Goal: Use online tool/utility: Utilize a website feature to perform a specific function

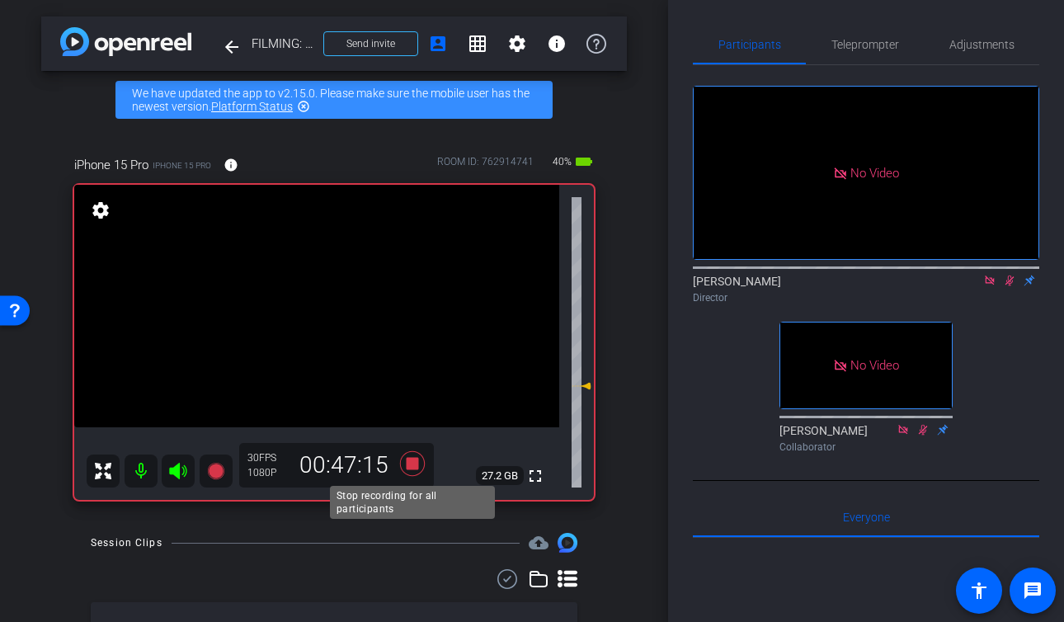
click at [418, 462] on icon at bounding box center [413, 464] width 40 height 30
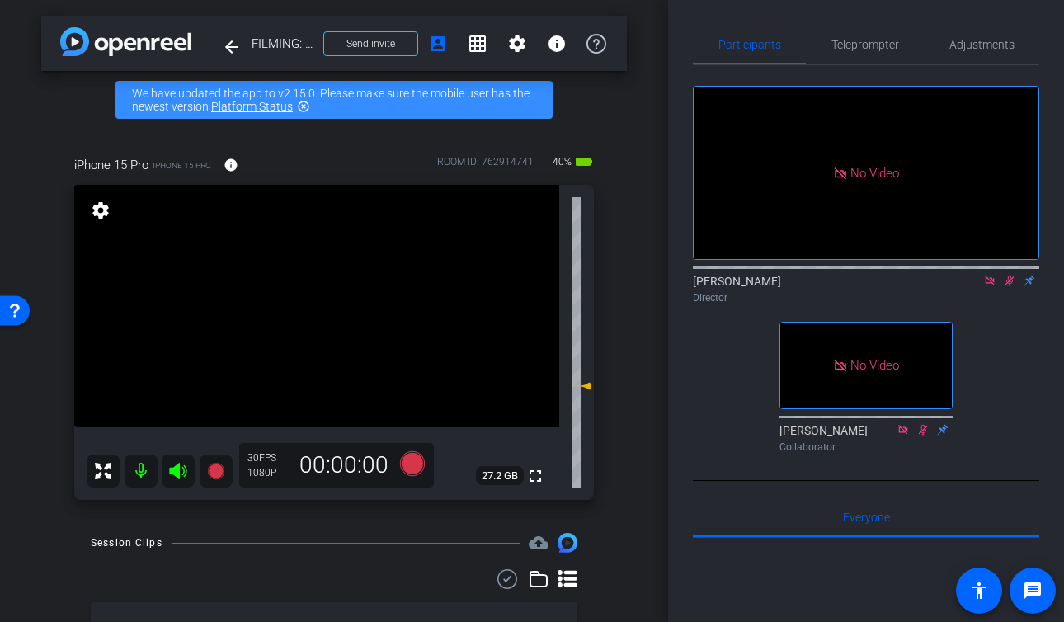
click at [1010, 286] on icon at bounding box center [1010, 281] width 9 height 11
click at [986, 285] on icon at bounding box center [989, 280] width 9 height 9
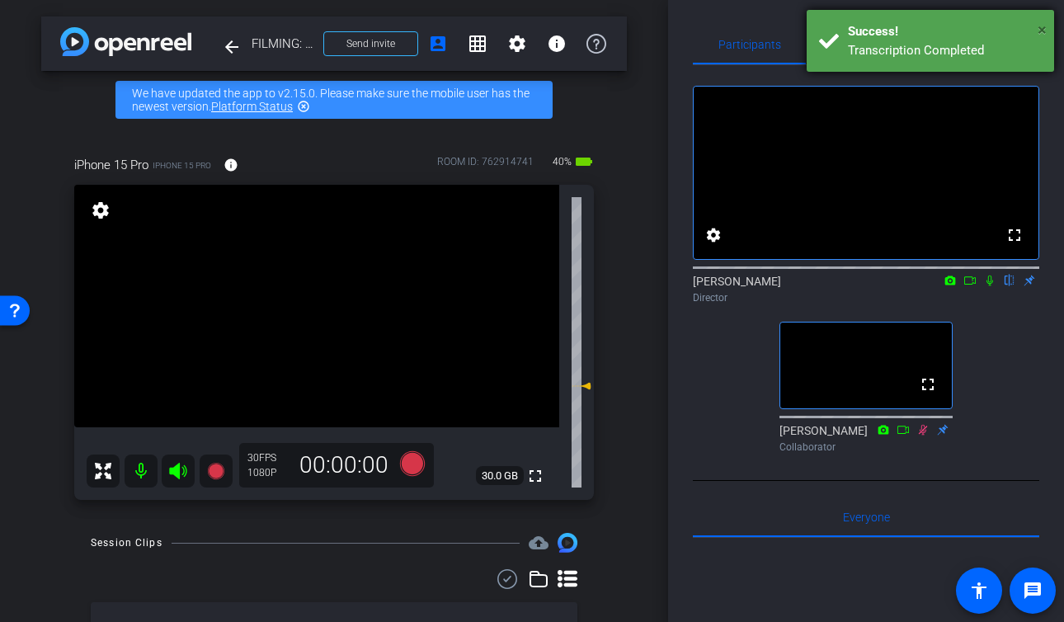
click at [1045, 27] on span "×" at bounding box center [1042, 30] width 9 height 20
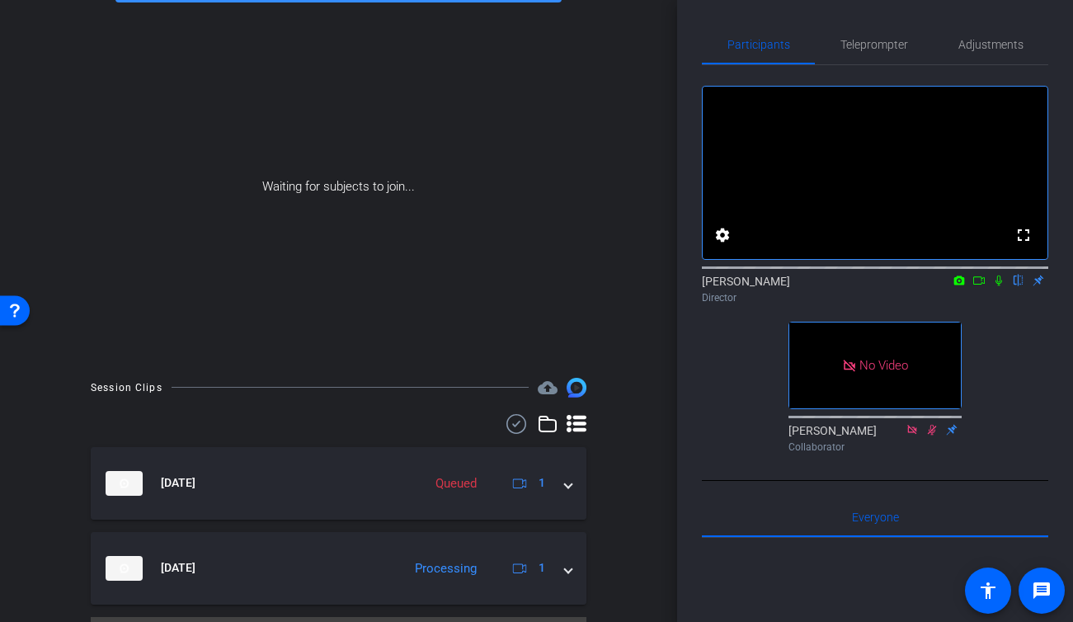
scroll to position [158, 0]
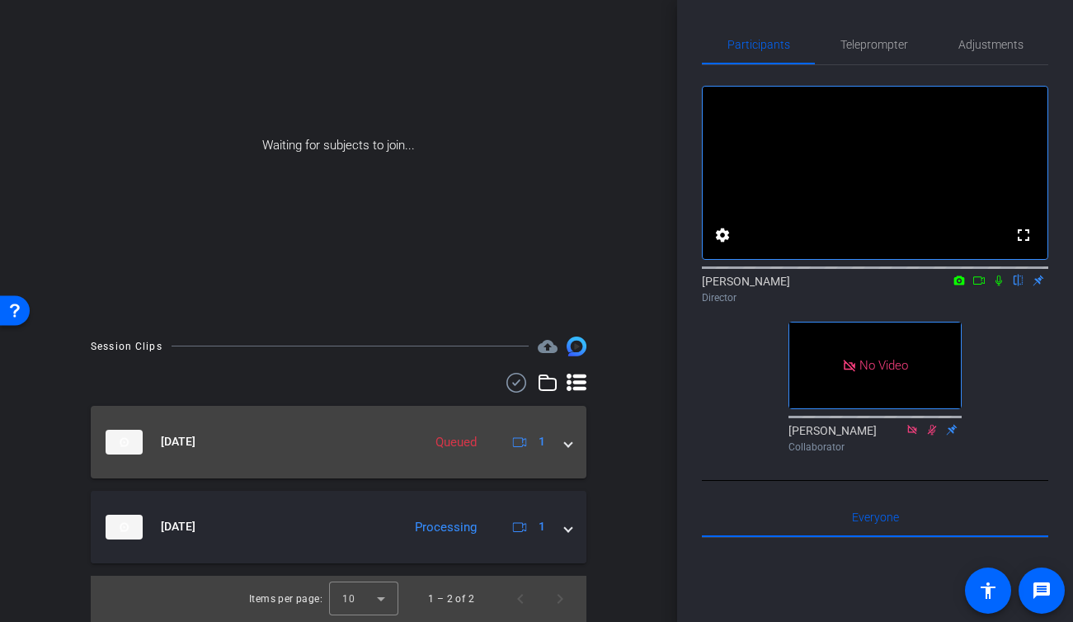
click at [565, 441] on span at bounding box center [568, 441] width 7 height 17
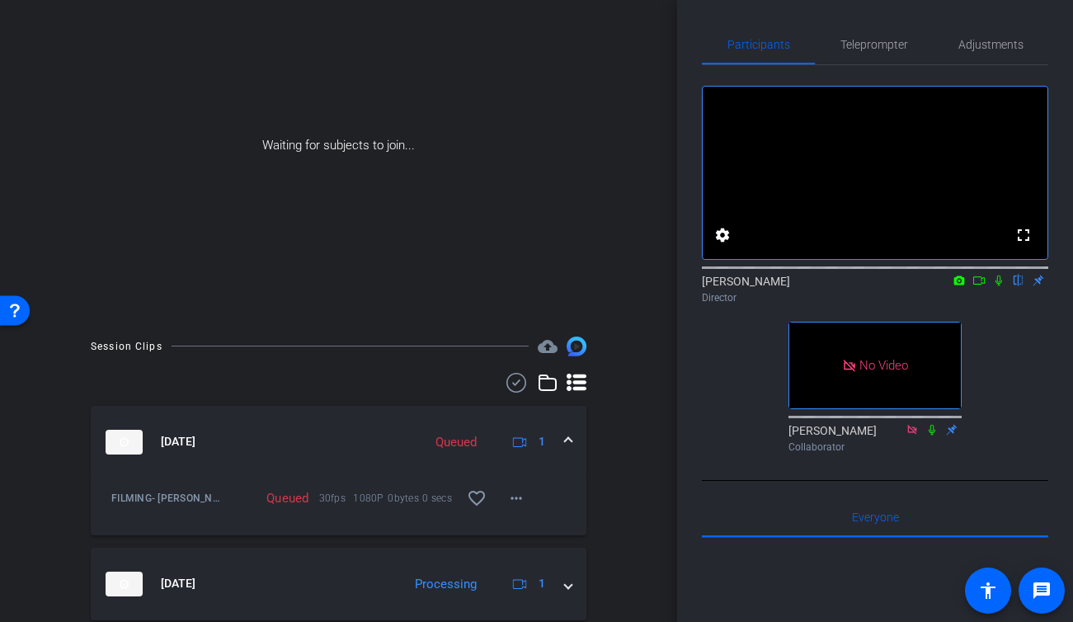
click at [466, 437] on div "Queued" at bounding box center [456, 442] width 58 height 19
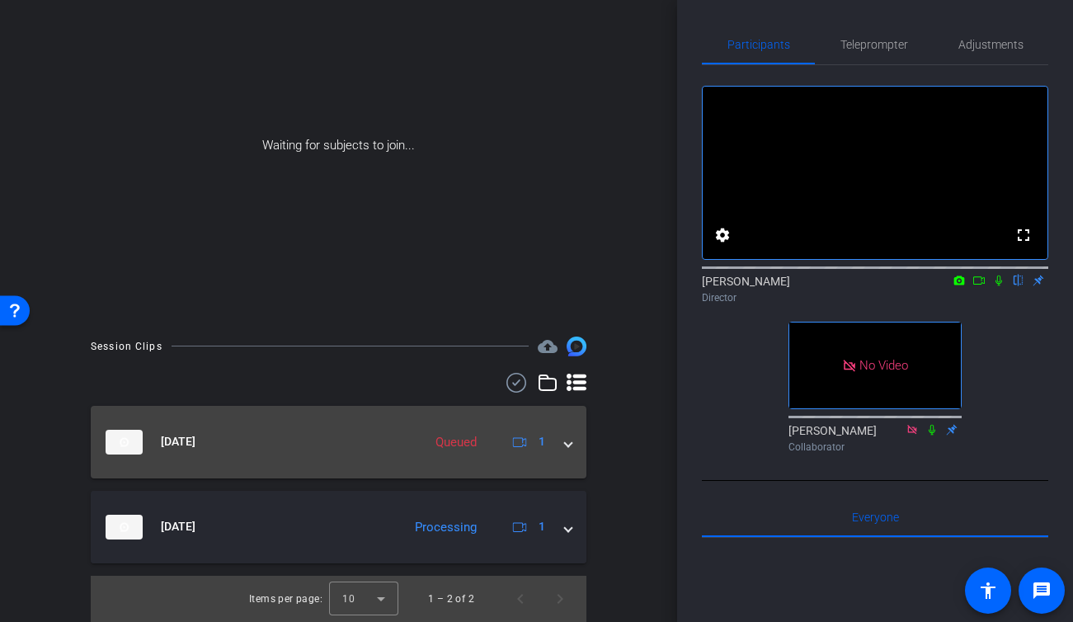
click at [466, 437] on div "Queued" at bounding box center [456, 442] width 58 height 19
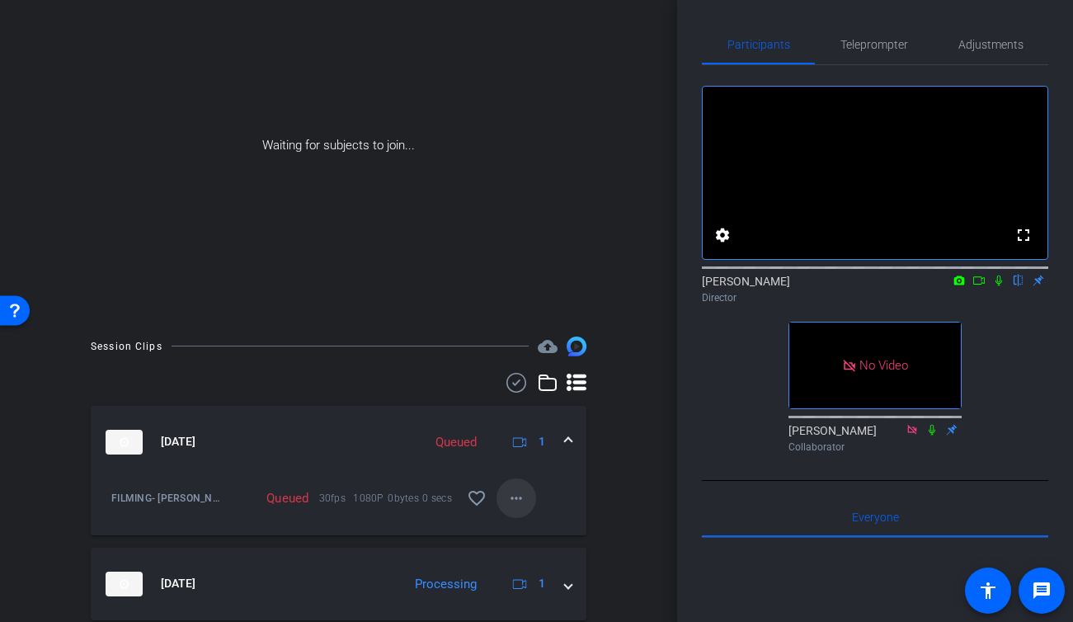
click at [514, 493] on mat-icon "more_horiz" at bounding box center [516, 498] width 20 height 20
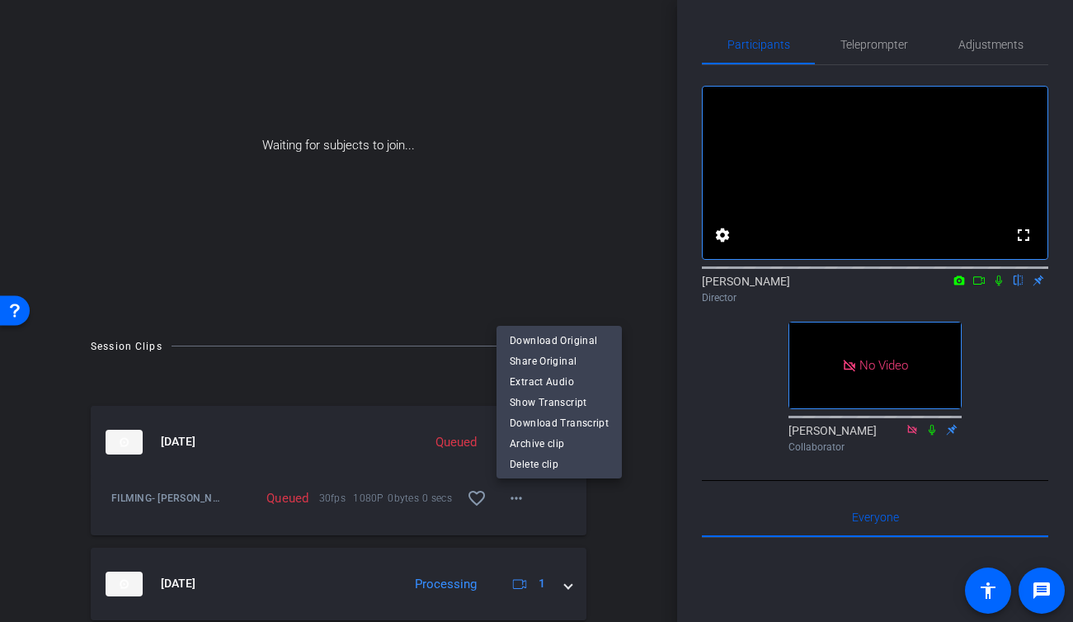
click at [631, 500] on div at bounding box center [536, 311] width 1073 height 622
